Goal: Information Seeking & Learning: Check status

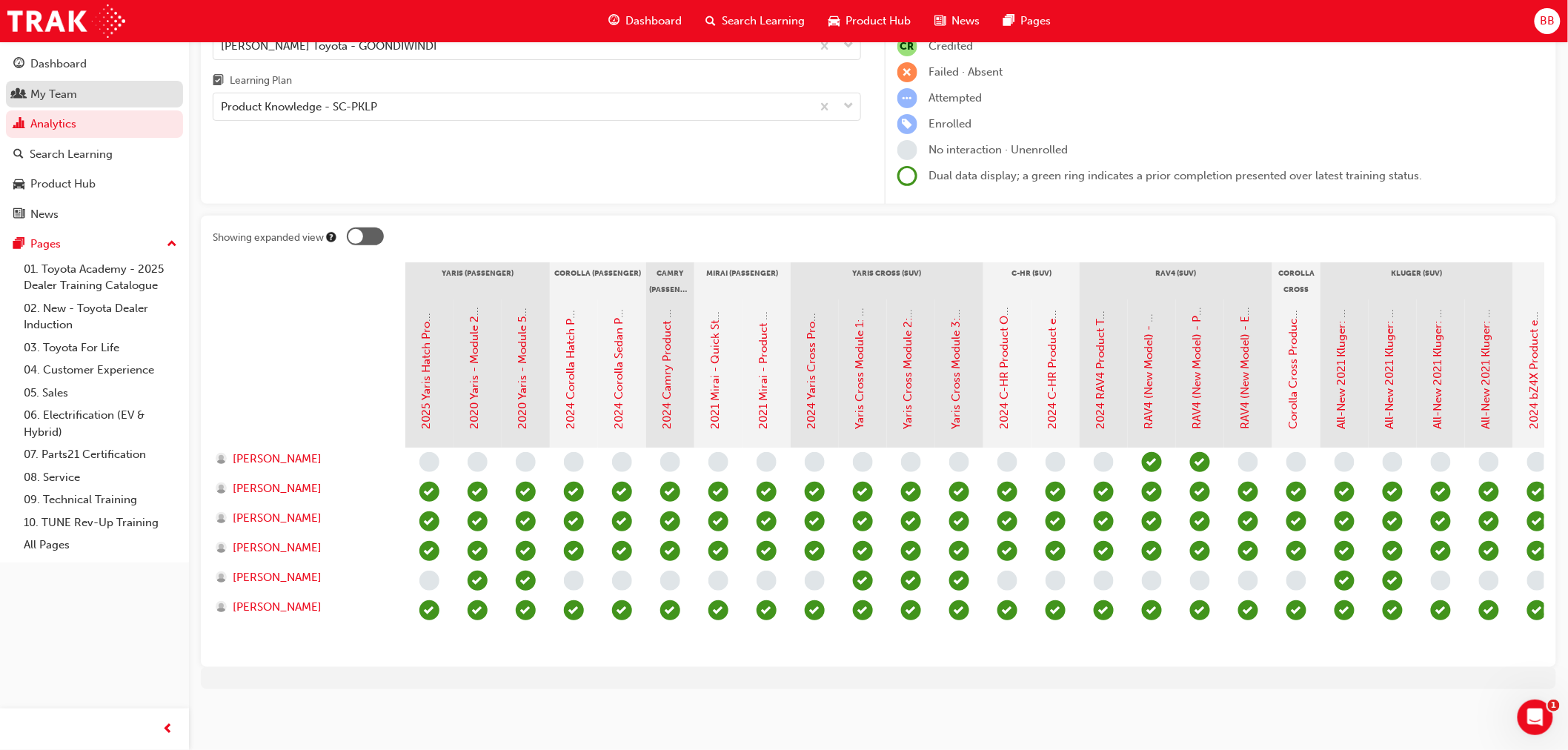
click at [18, 97] on span "people-icon" at bounding box center [19, 95] width 11 height 13
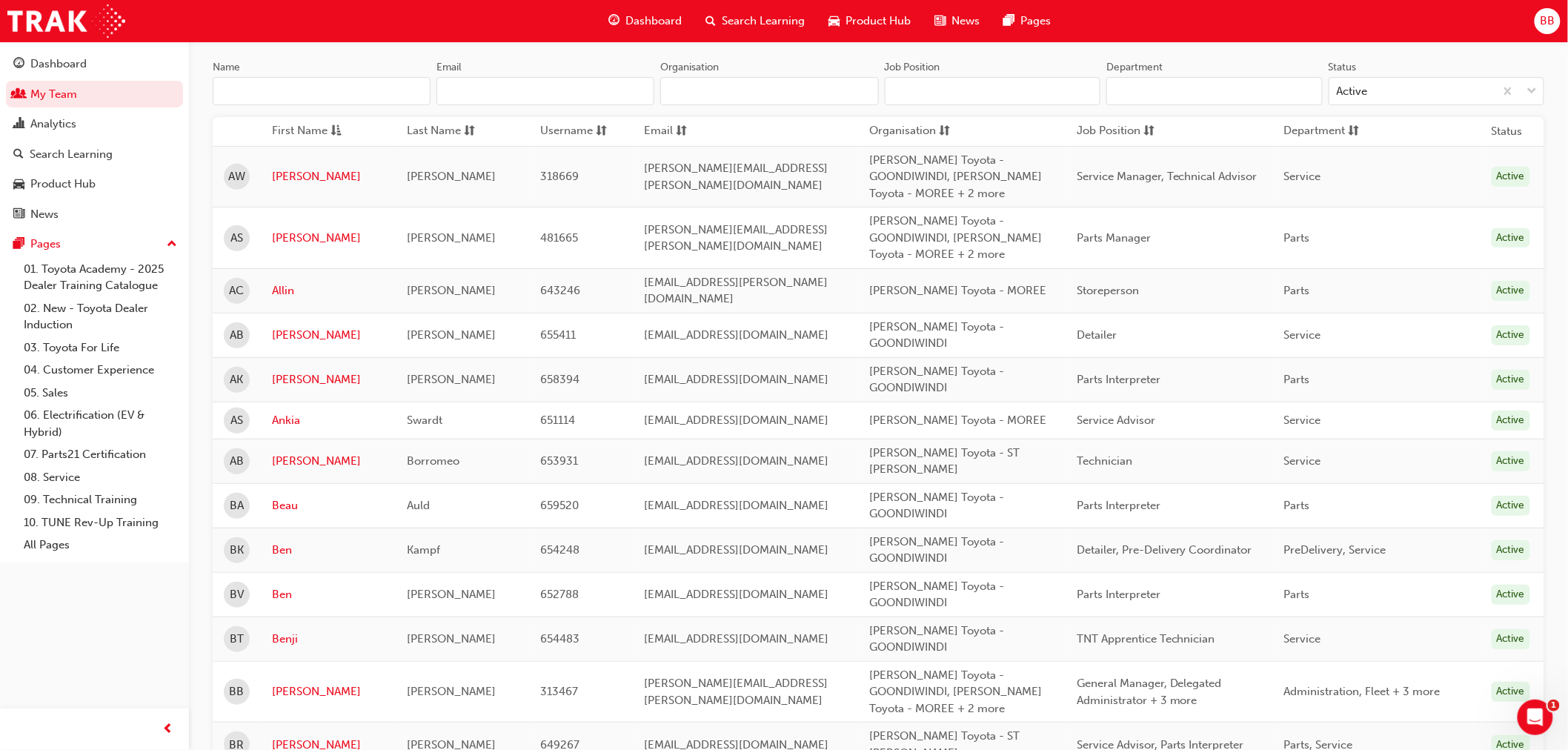
click at [303, 94] on input "Name" at bounding box center [321, 91] width 218 height 28
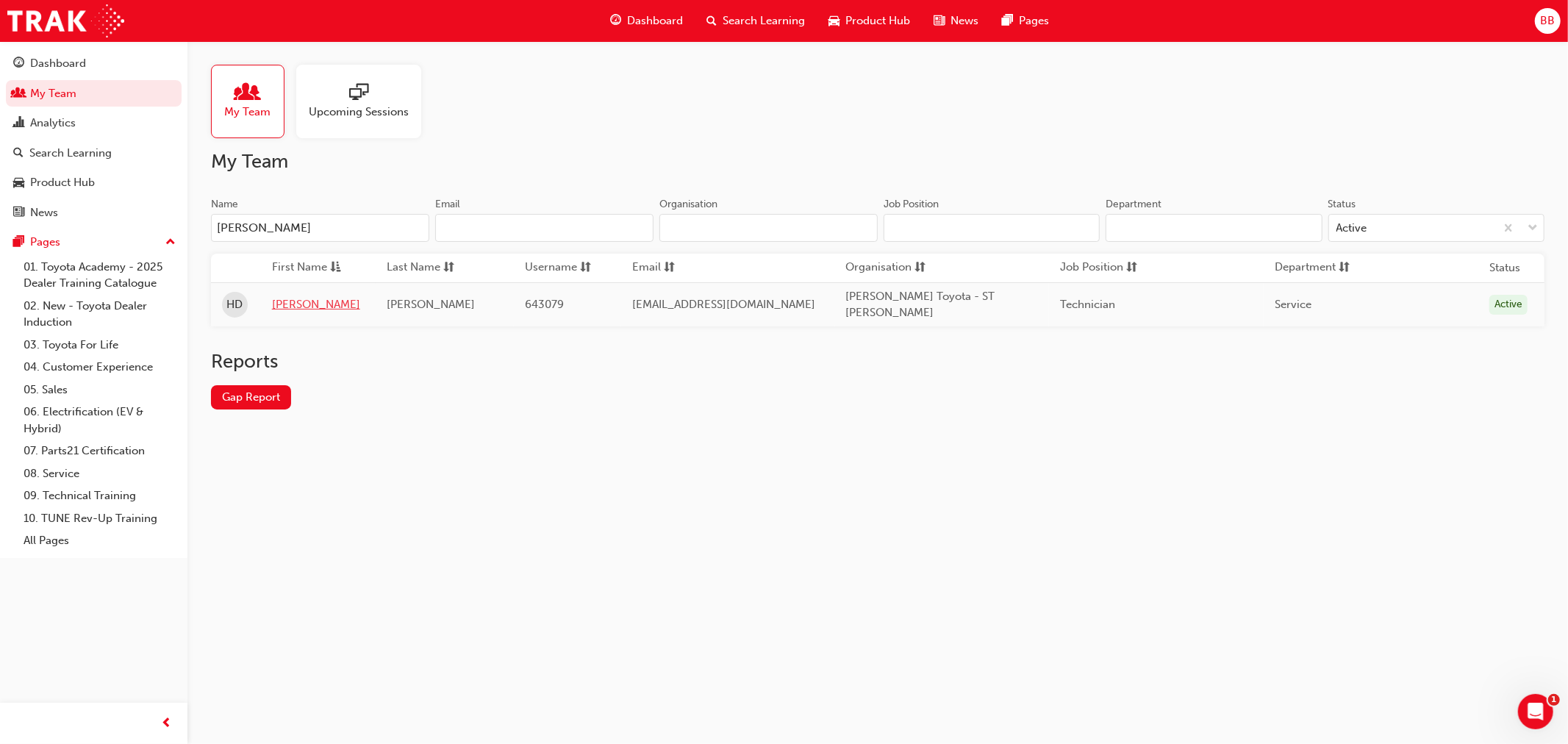
type input "[PERSON_NAME]"
click at [307, 305] on link "[PERSON_NAME]" at bounding box center [318, 304] width 93 height 17
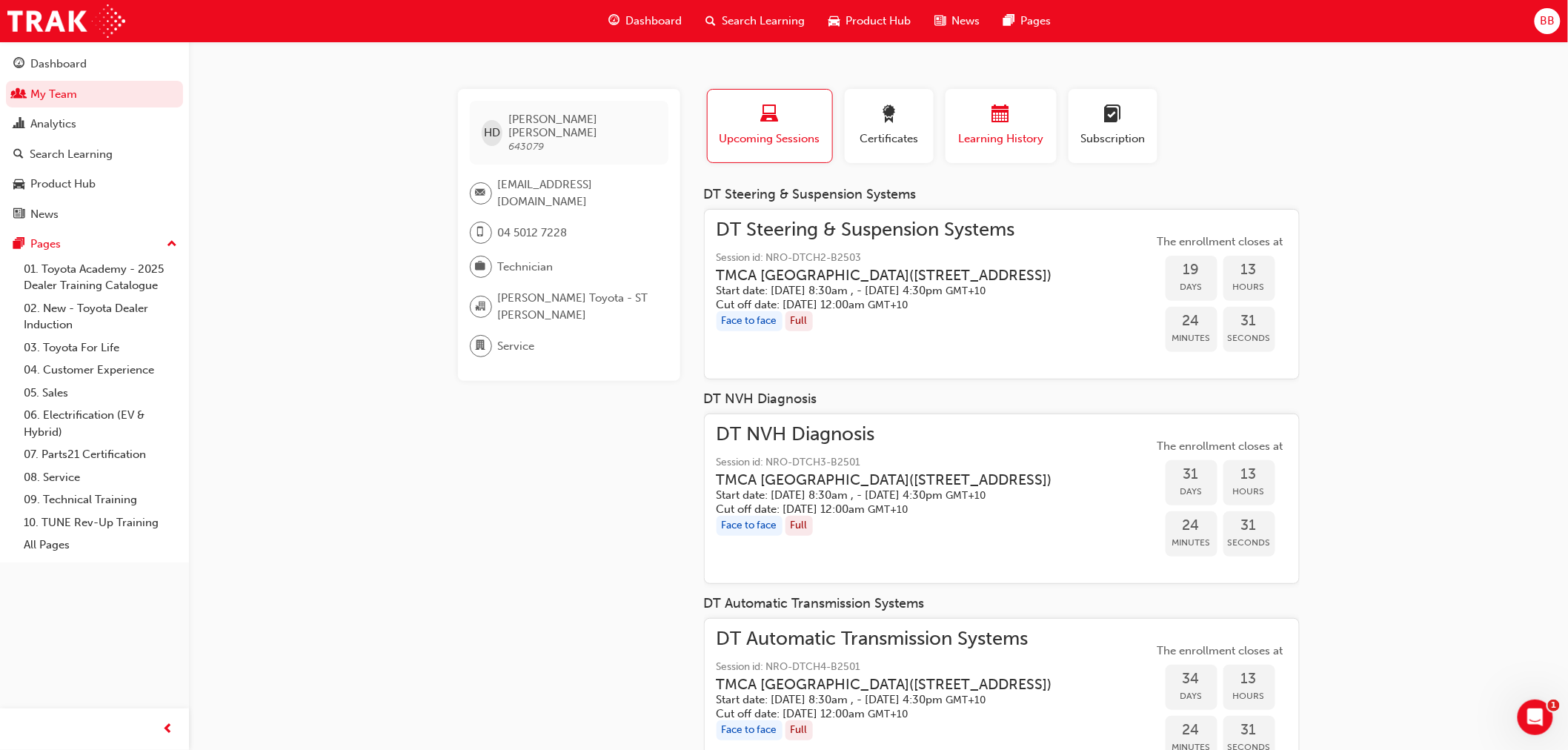
click at [1005, 121] on span "calendar-icon" at bounding box center [1001, 115] width 18 height 20
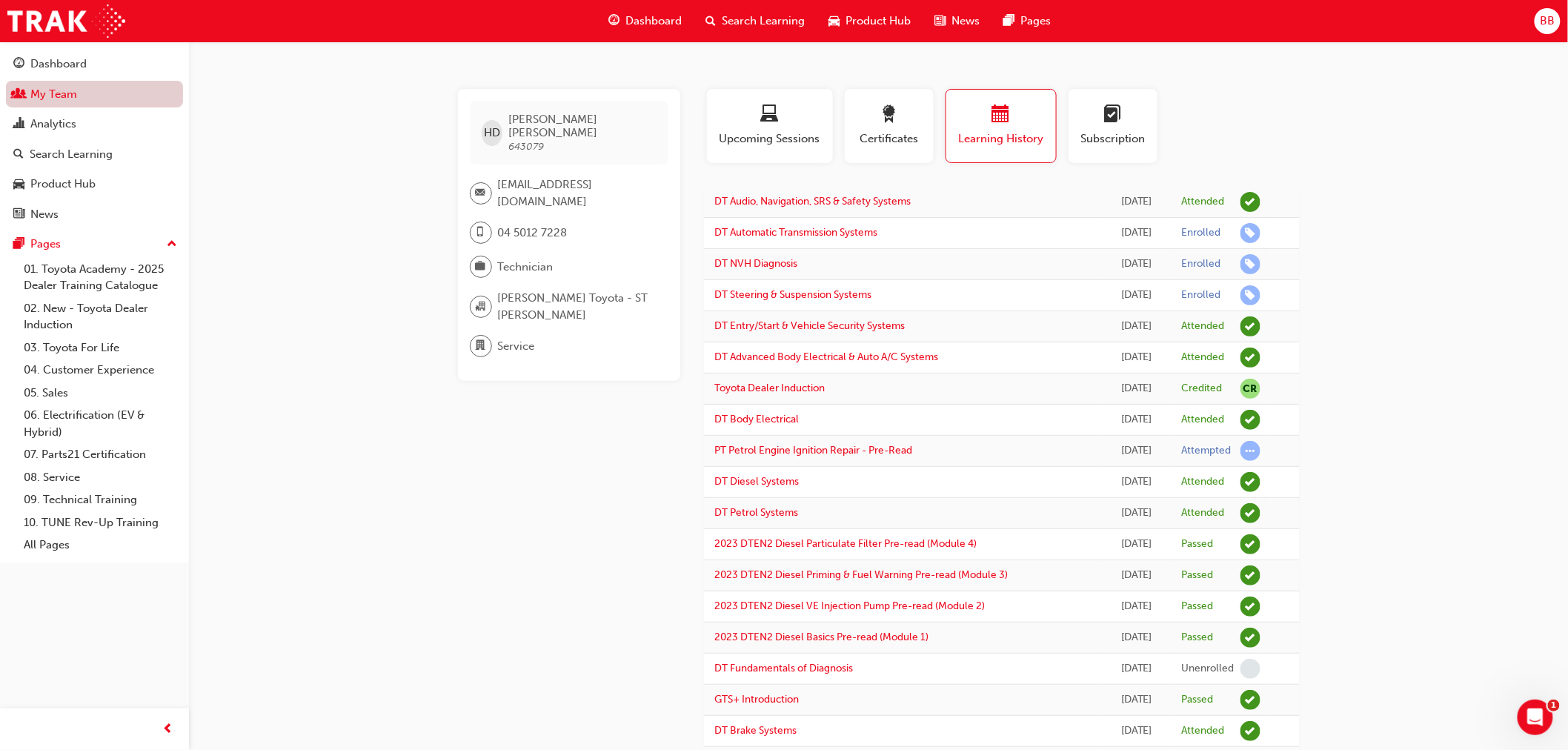
click at [27, 89] on link "My Team" at bounding box center [94, 94] width 177 height 27
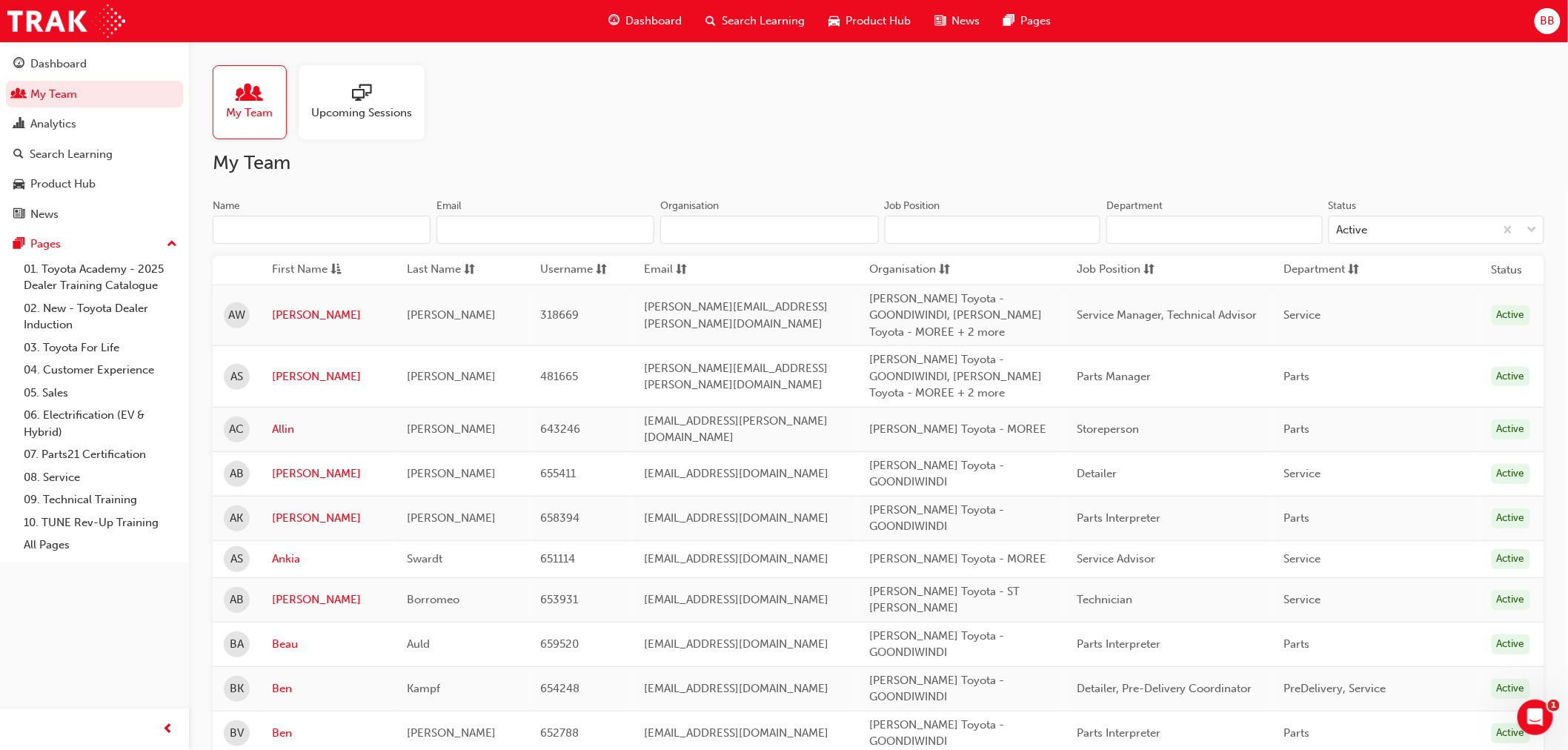
click at [312, 237] on input "Name" at bounding box center [321, 230] width 218 height 28
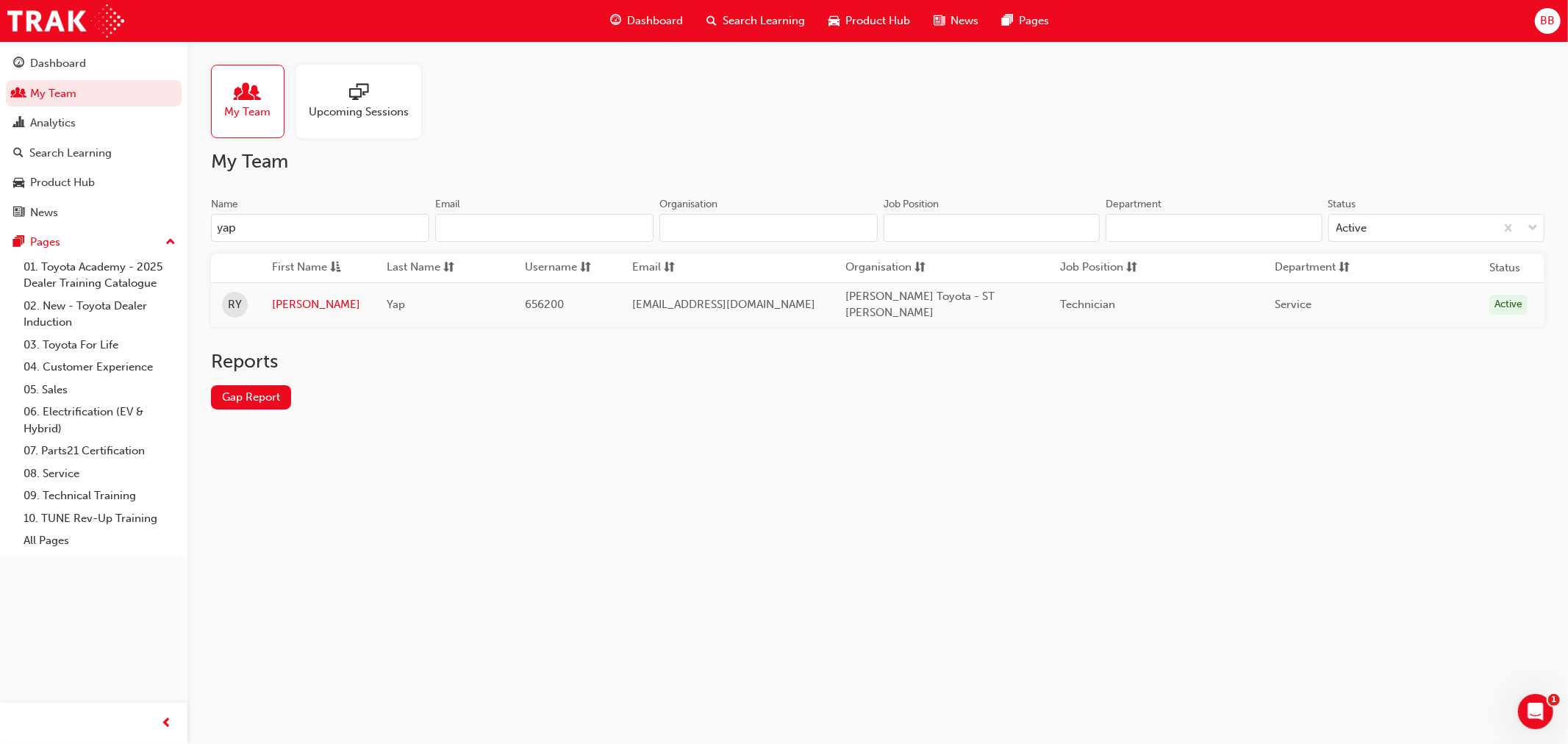
type input "yap"
click at [283, 304] on link "[PERSON_NAME]" at bounding box center [318, 304] width 93 height 17
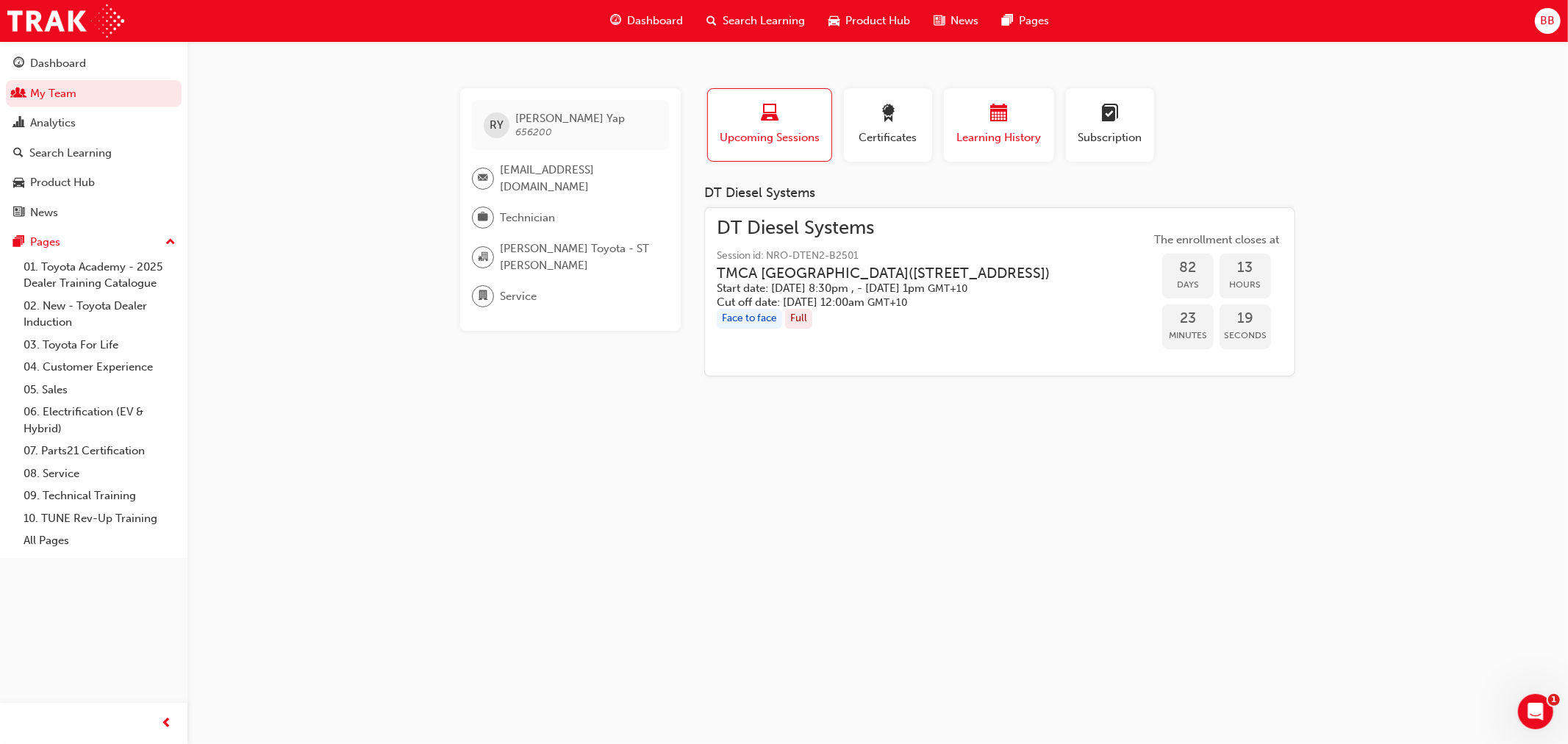
click at [981, 127] on div "Learning History" at bounding box center [999, 125] width 88 height 42
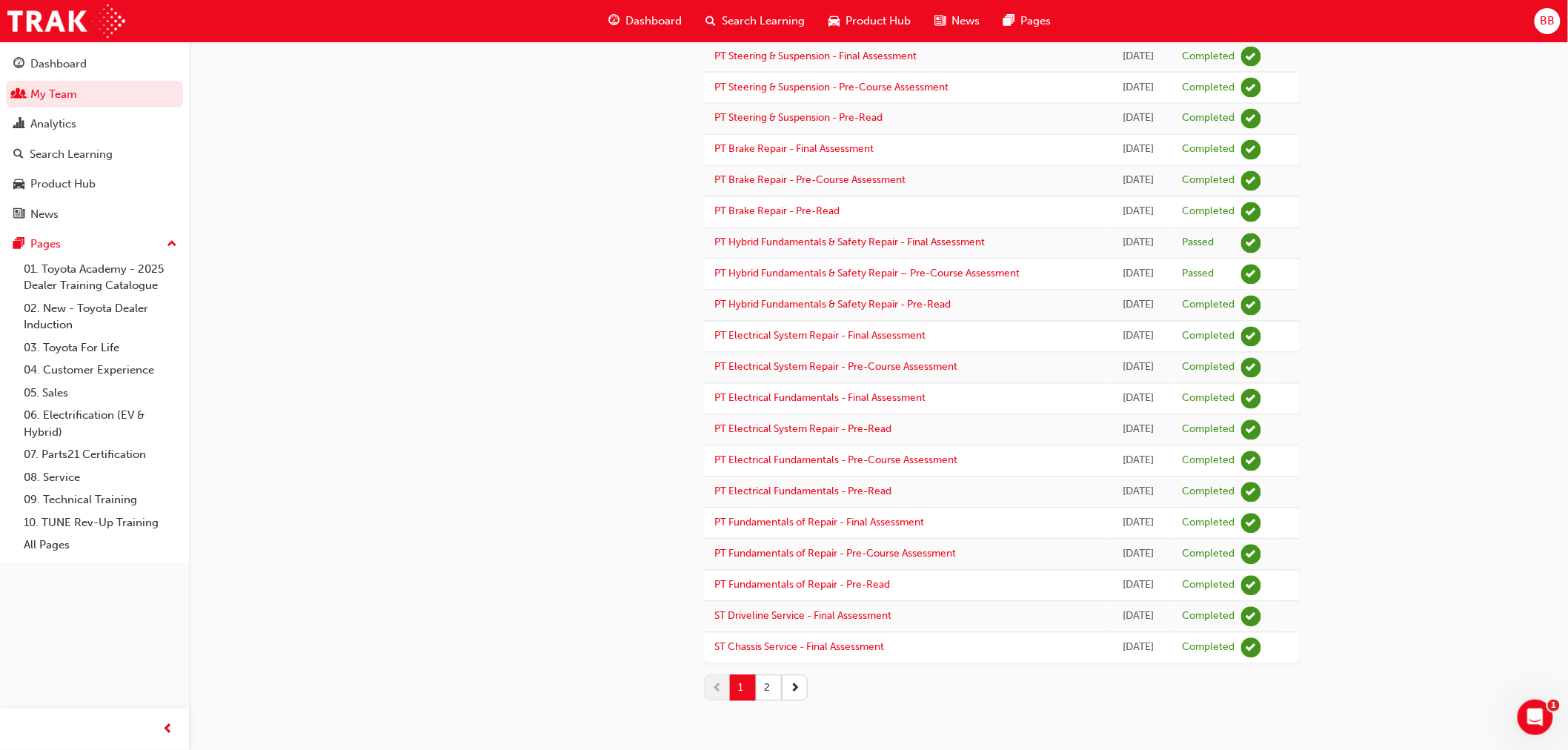
scroll to position [1083, 0]
click at [768, 691] on button "2" at bounding box center [769, 688] width 26 height 26
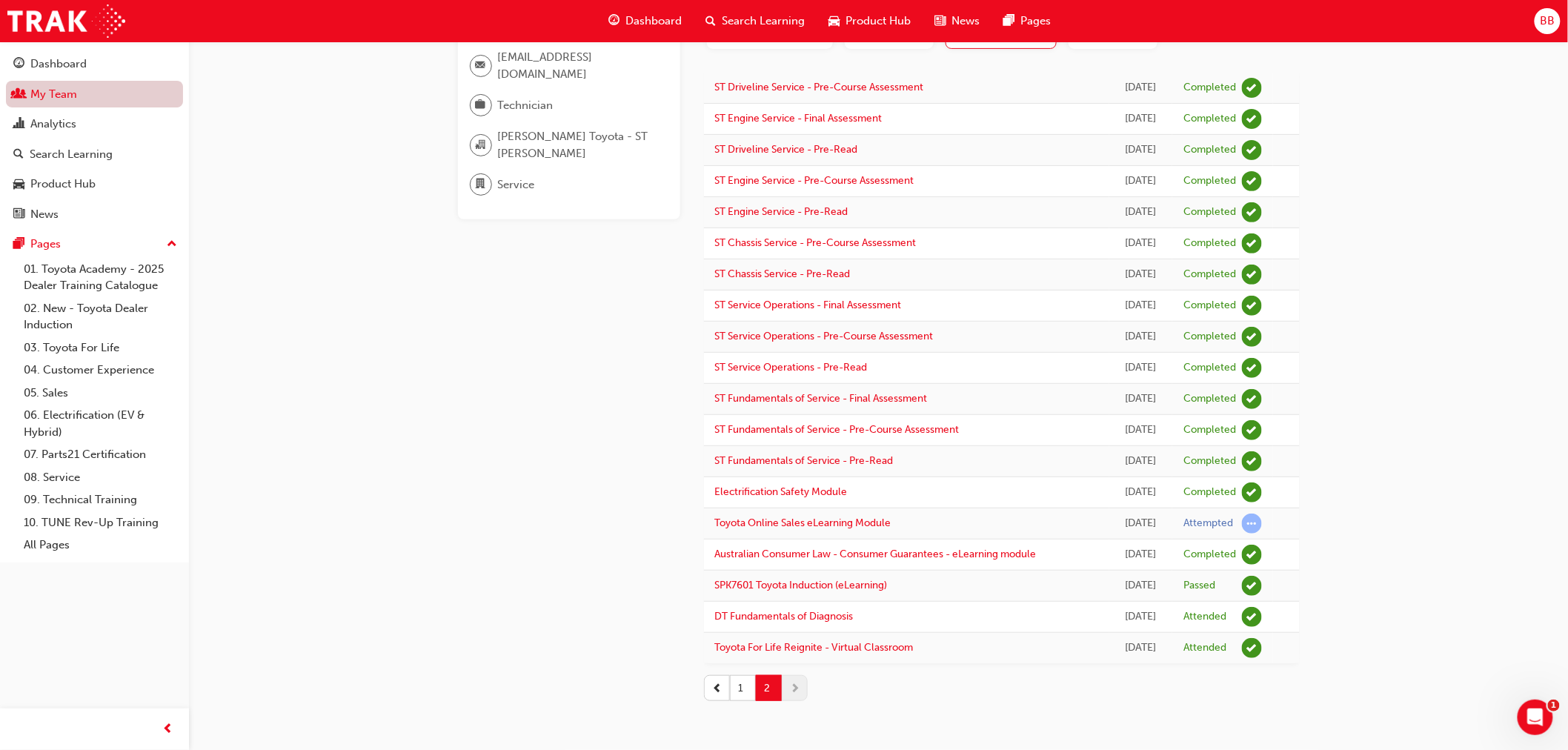
click at [50, 103] on link "My Team" at bounding box center [94, 94] width 177 height 27
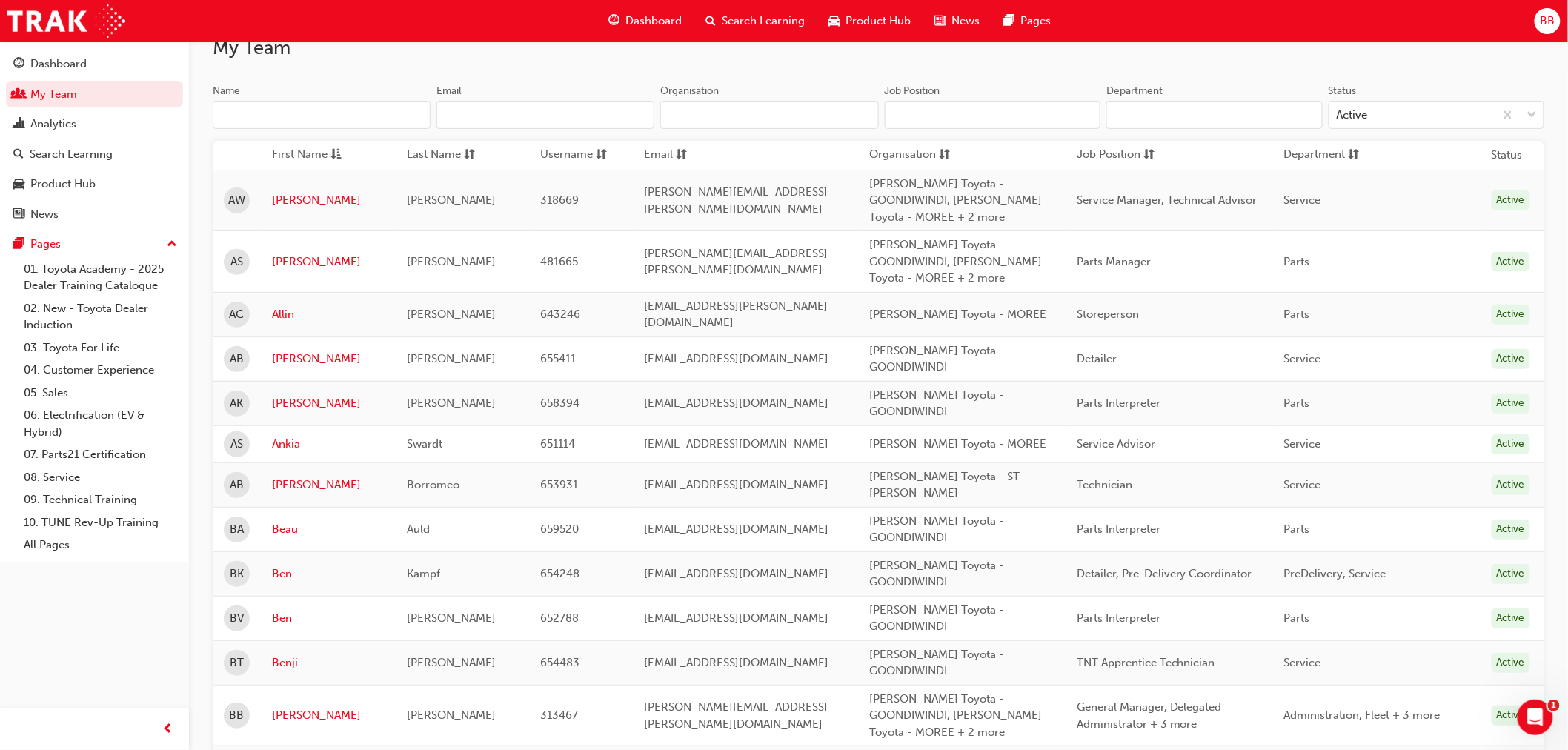
click at [334, 121] on input "Name" at bounding box center [321, 115] width 218 height 28
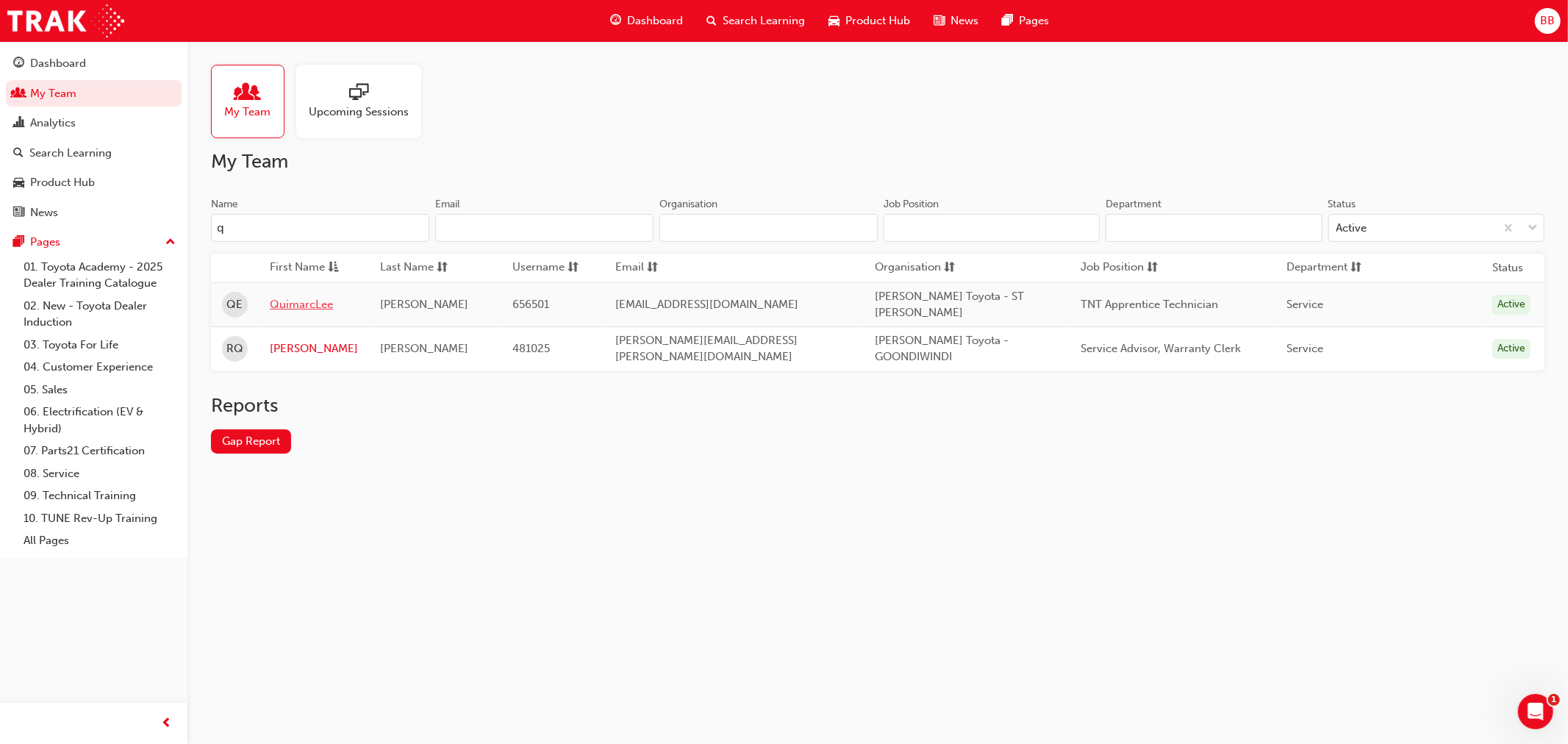
type input "q"
click at [278, 299] on link "QuimarcLee" at bounding box center [314, 304] width 88 height 17
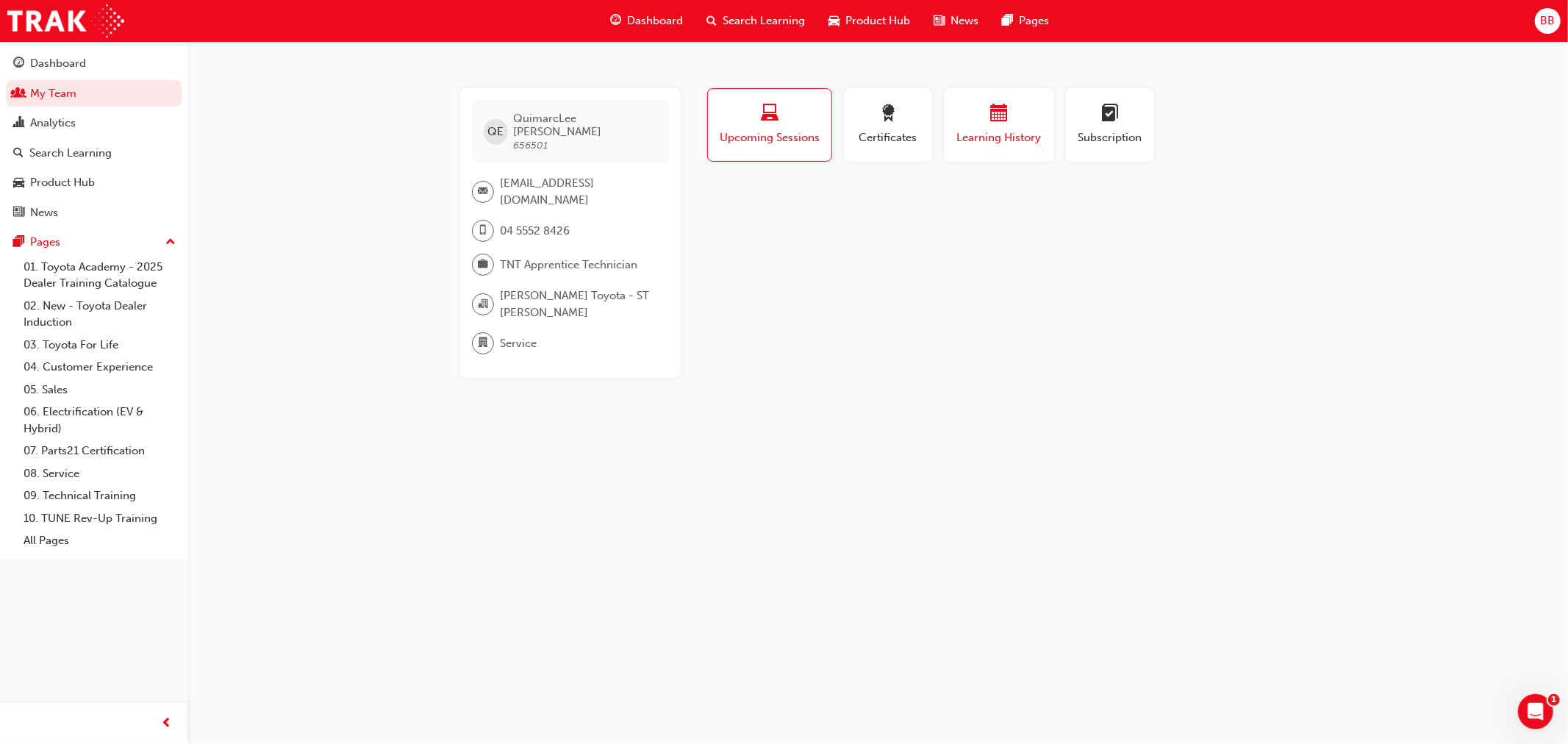
click at [980, 131] on span "Learning History" at bounding box center [999, 138] width 88 height 17
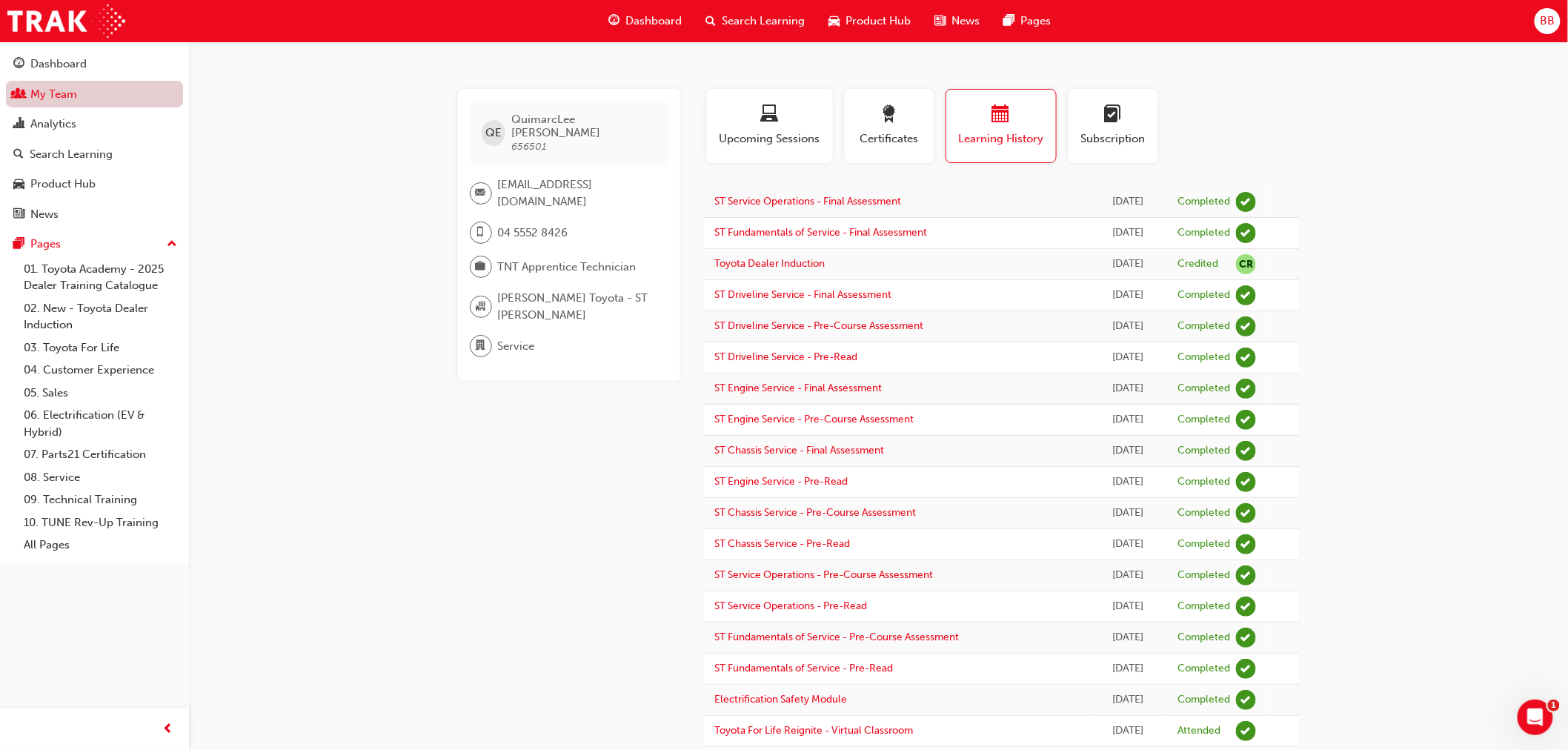
click at [67, 103] on link "My Team" at bounding box center [94, 94] width 177 height 27
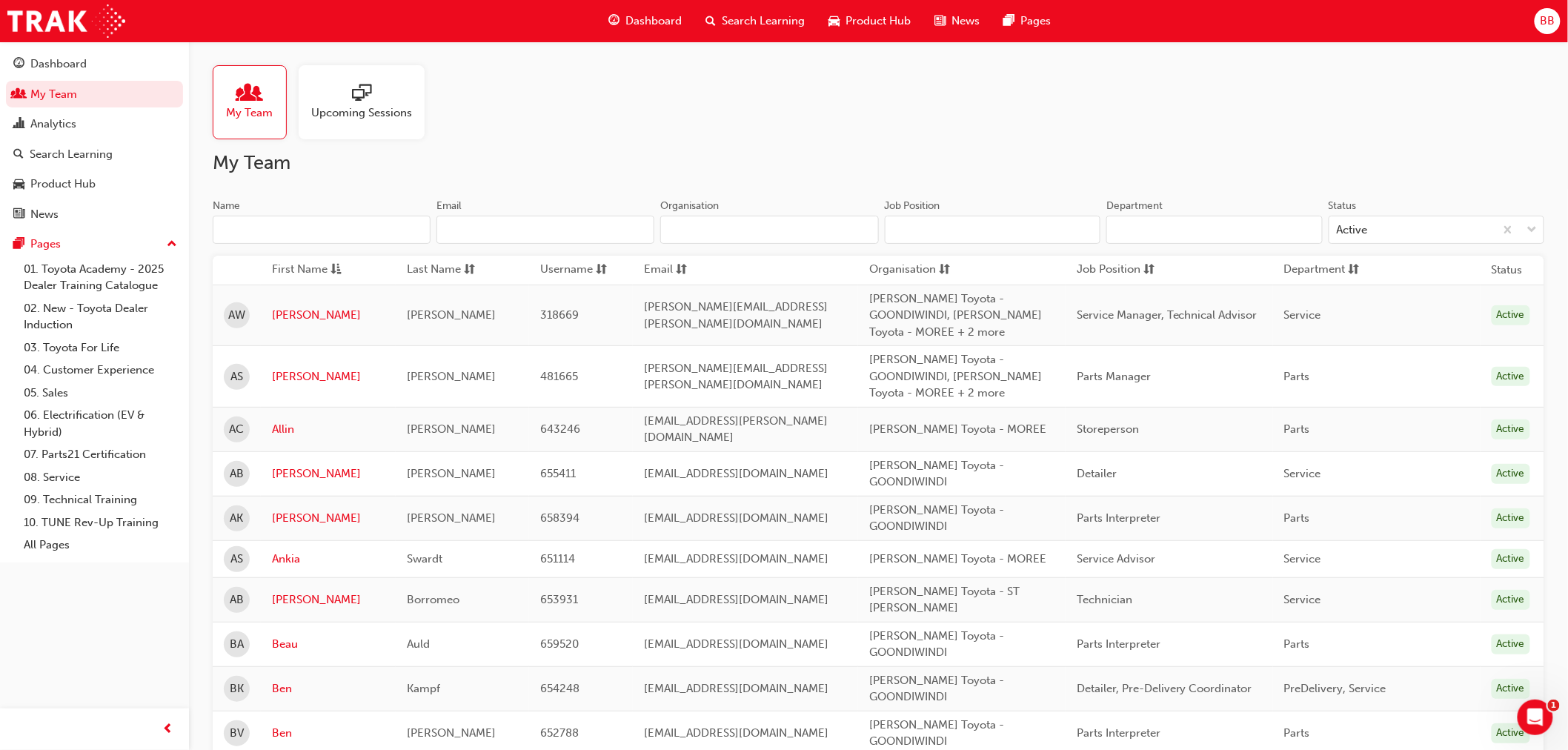
click at [267, 223] on input "Name" at bounding box center [321, 230] width 218 height 28
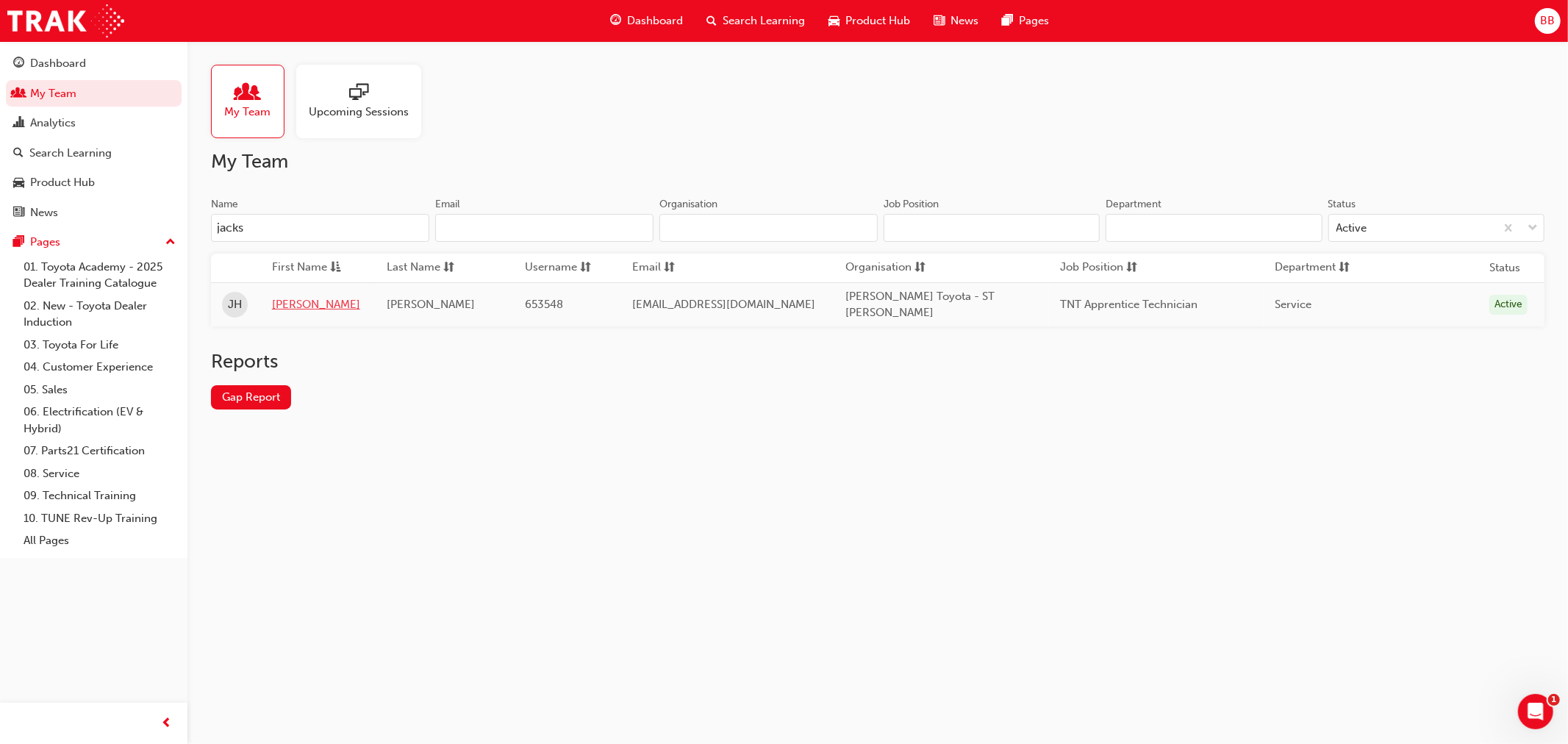
type input "jacks"
click at [306, 303] on link "[PERSON_NAME]" at bounding box center [318, 304] width 93 height 17
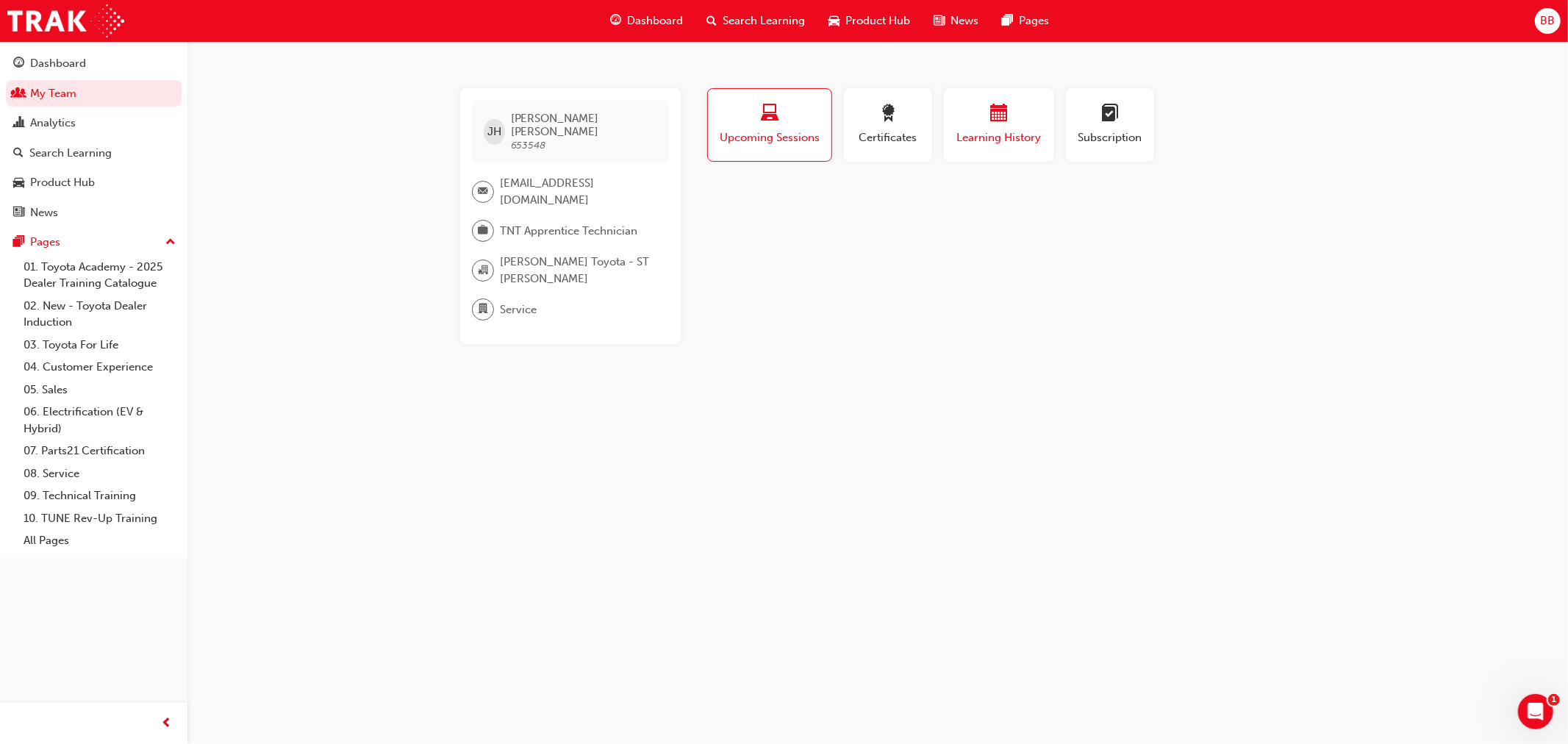
click at [979, 145] on span "Learning History" at bounding box center [999, 138] width 88 height 17
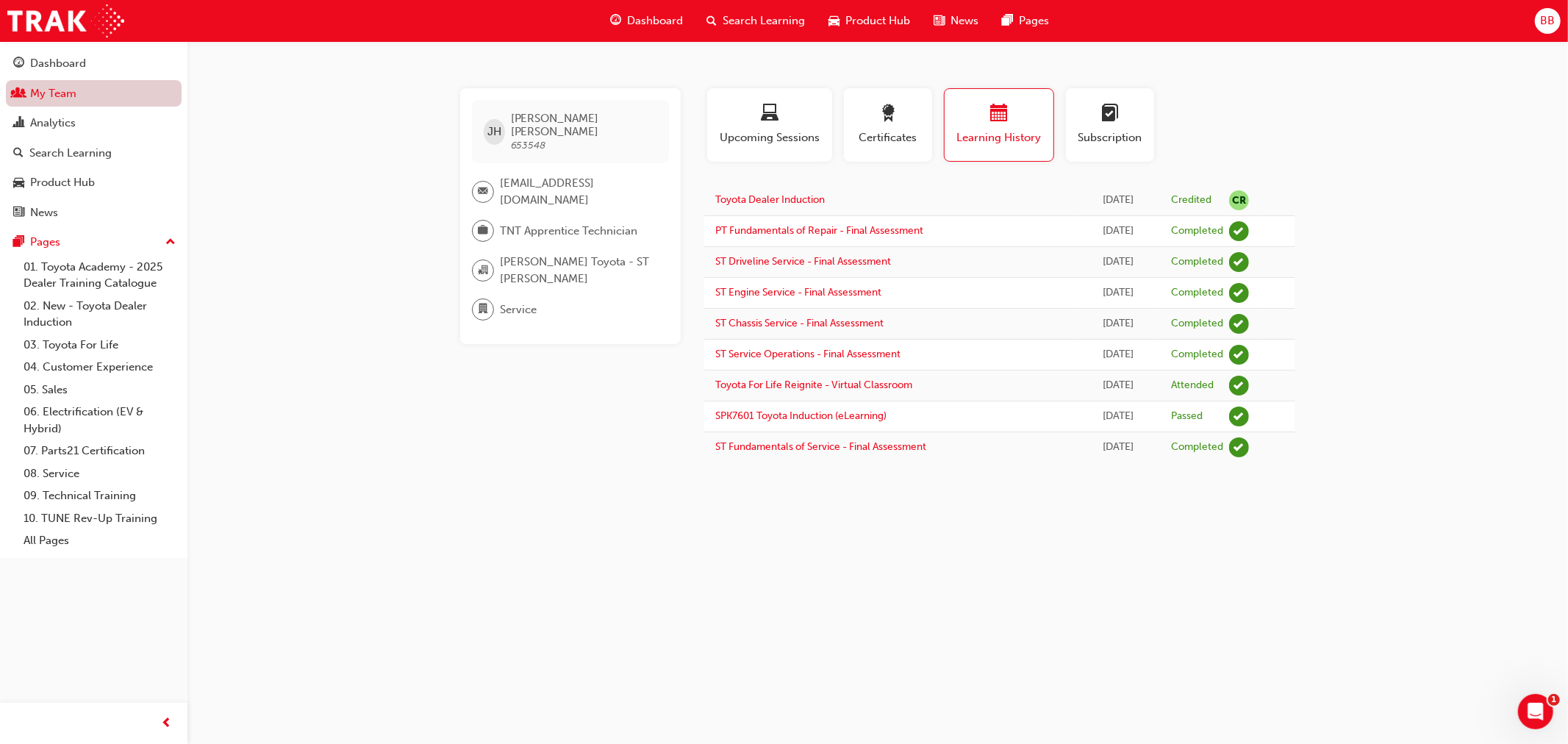
click at [69, 99] on link "My Team" at bounding box center [94, 93] width 176 height 27
